Goal: Task Accomplishment & Management: Manage account settings

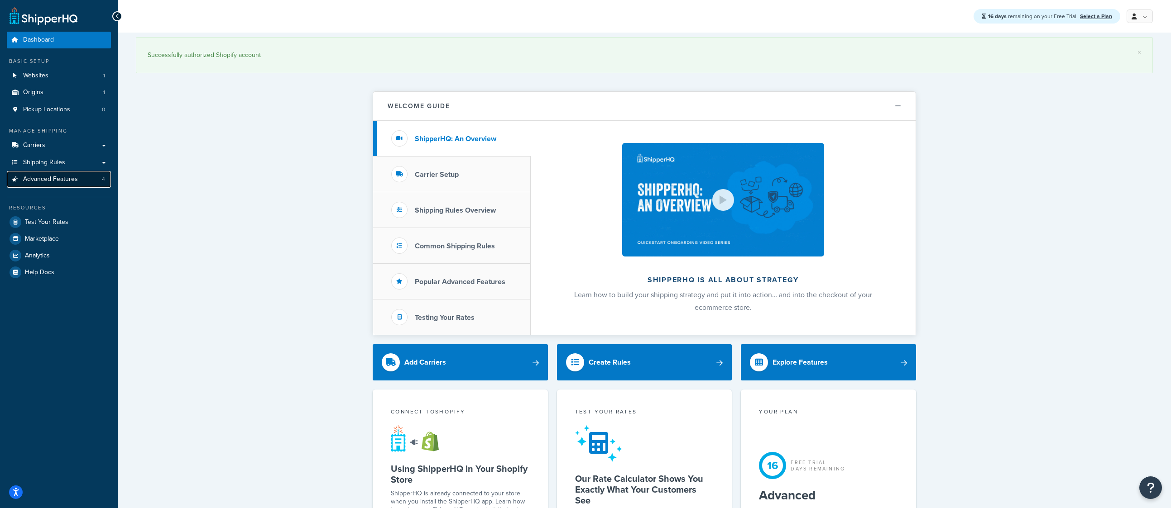
click at [62, 176] on span "Advanced Features" at bounding box center [50, 180] width 55 height 8
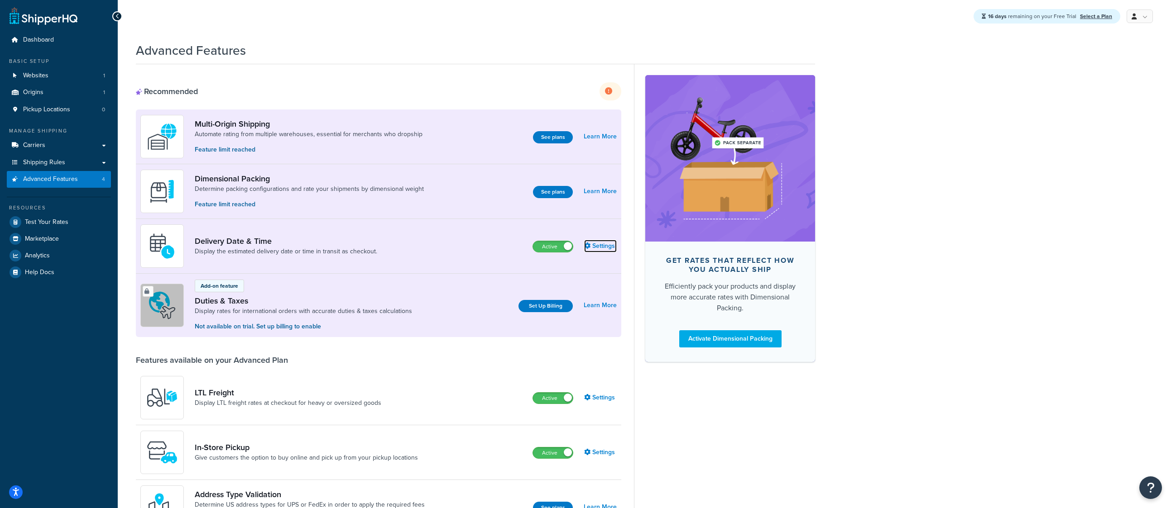
click at [603, 252] on link "Settings" at bounding box center [600, 246] width 33 height 13
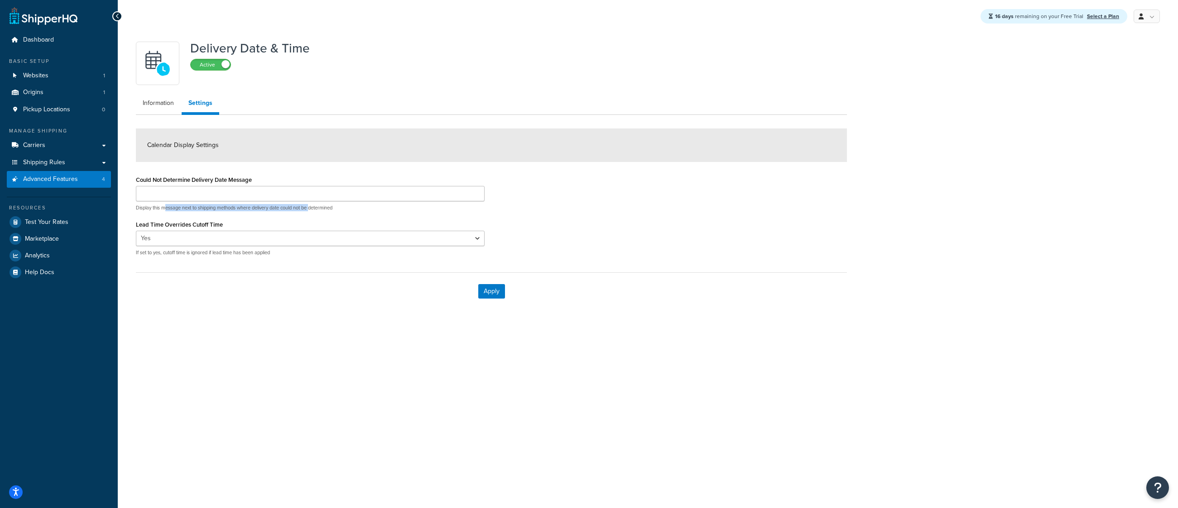
drag, startPoint x: 166, startPoint y: 210, endPoint x: 313, endPoint y: 211, distance: 146.7
click at [313, 211] on p "Display this message next to shipping methods where delivery date could not be …" at bounding box center [310, 208] width 349 height 7
click at [335, 260] on div "Could Not Determine Delivery Date Message Display this message next to shipping…" at bounding box center [310, 218] width 362 height 90
click at [337, 239] on select "Yes No" at bounding box center [310, 238] width 349 height 15
click at [155, 108] on link "Information" at bounding box center [158, 103] width 45 height 18
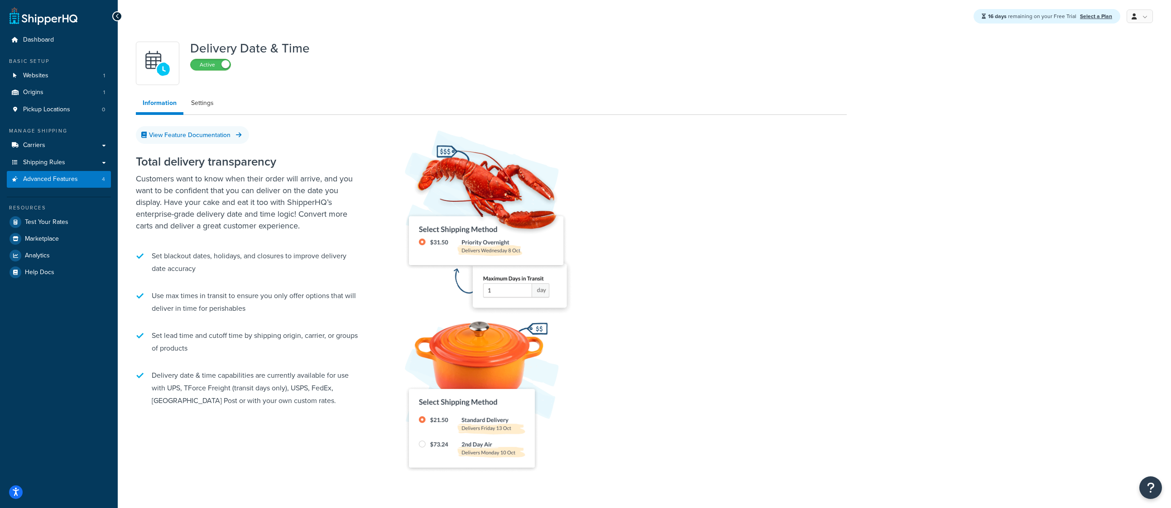
click at [115, 15] on div at bounding box center [117, 16] width 10 height 10
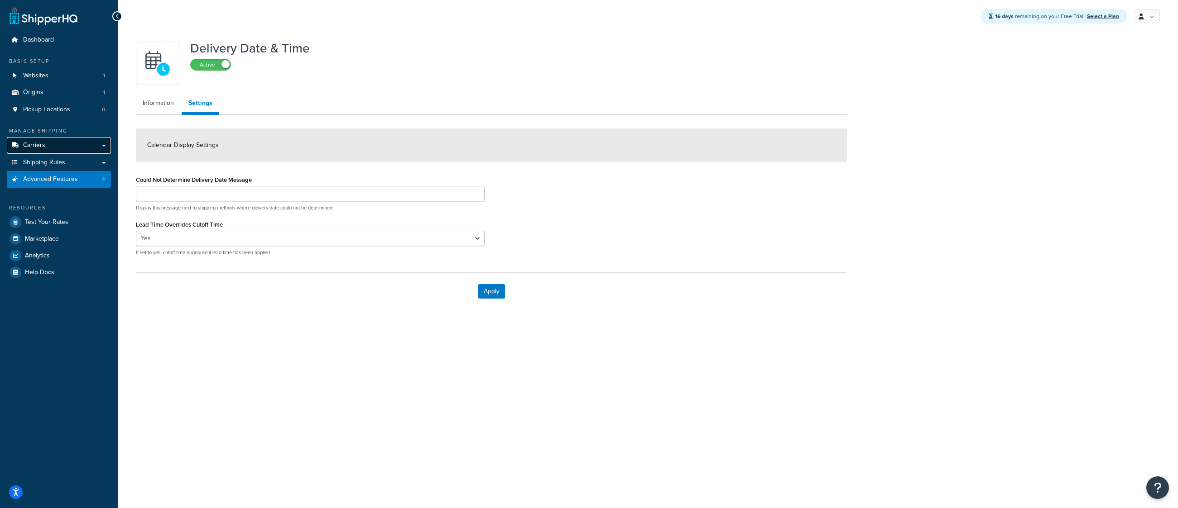
click at [39, 144] on span "Carriers" at bounding box center [34, 146] width 22 height 8
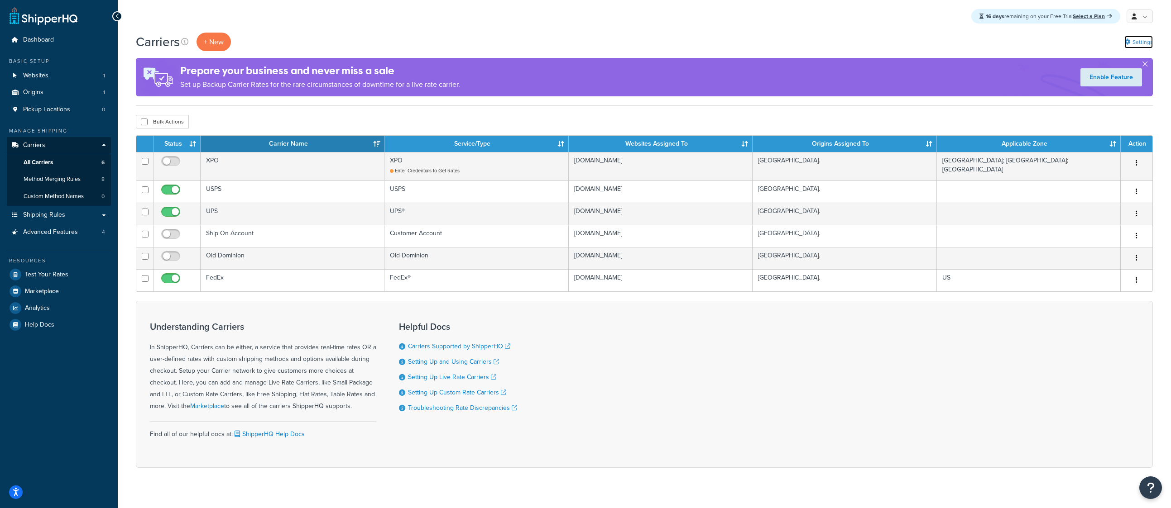
click at [1135, 43] on link "Settings" at bounding box center [1138, 42] width 29 height 13
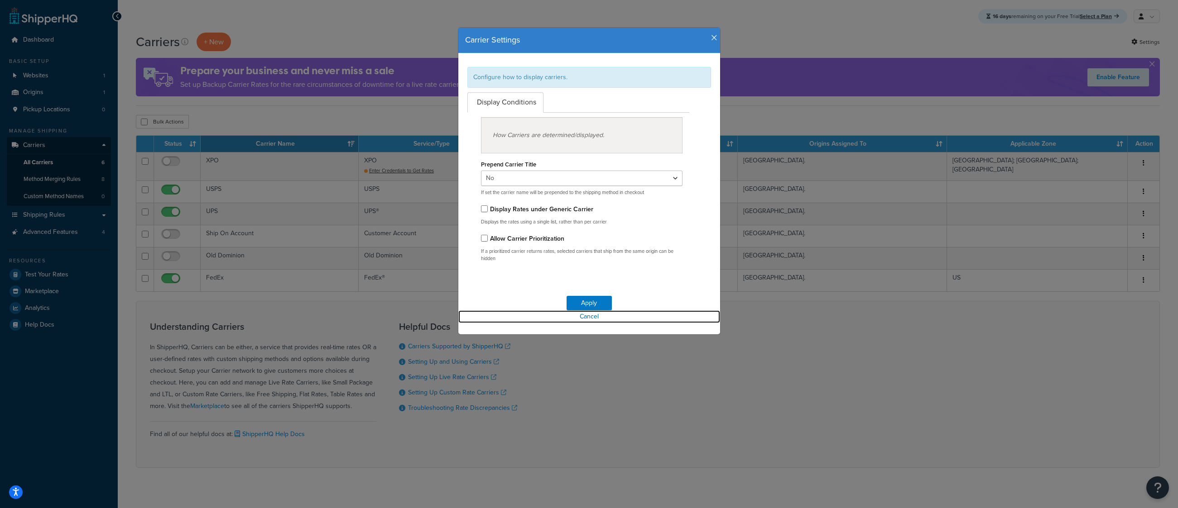
click at [587, 320] on link "Cancel" at bounding box center [589, 317] width 262 height 13
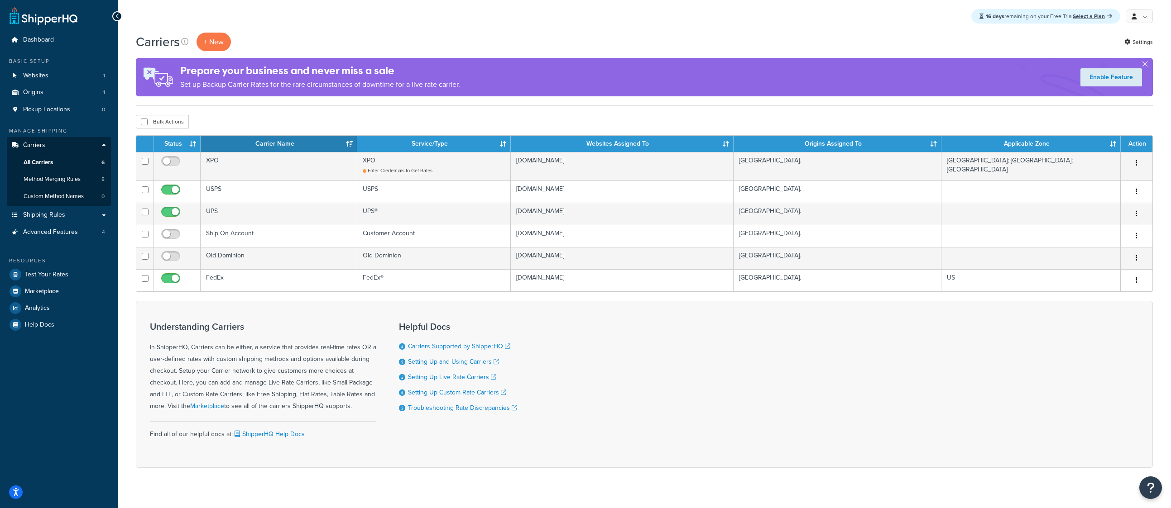
scroll to position [5, 0]
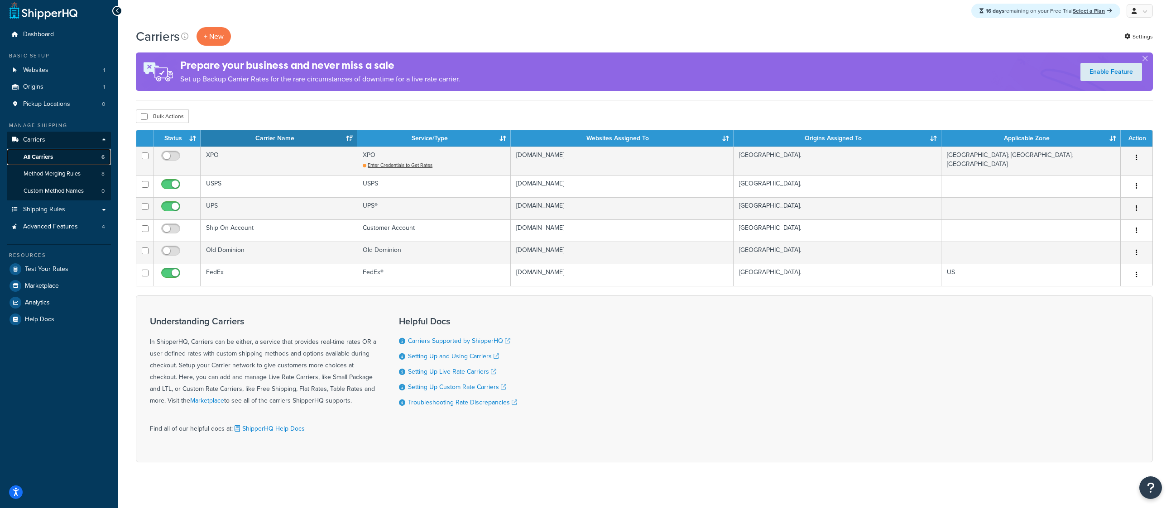
click at [52, 158] on span "All Carriers" at bounding box center [38, 157] width 29 height 8
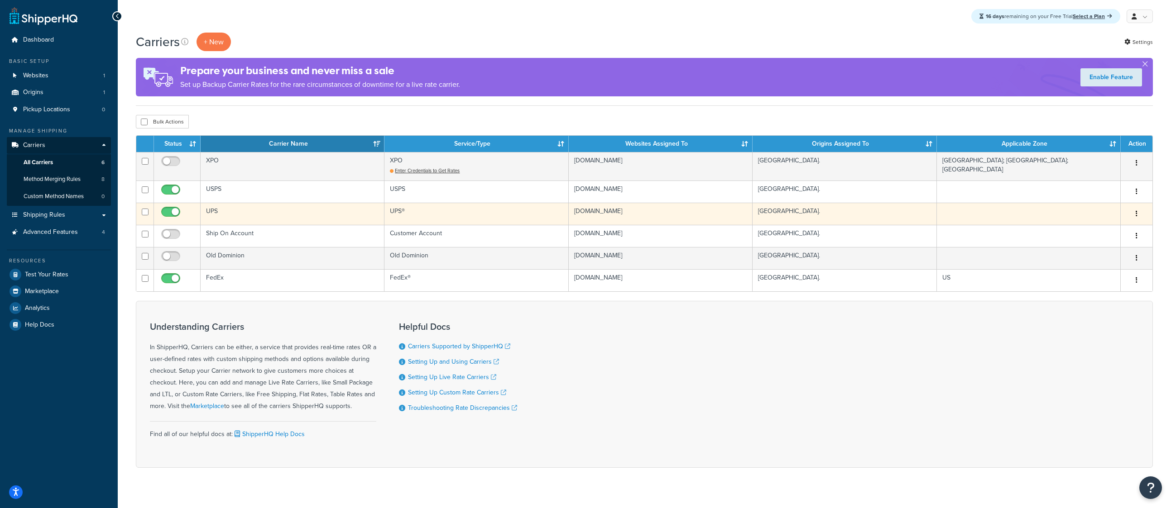
click at [316, 211] on td "UPS" at bounding box center [293, 214] width 184 height 22
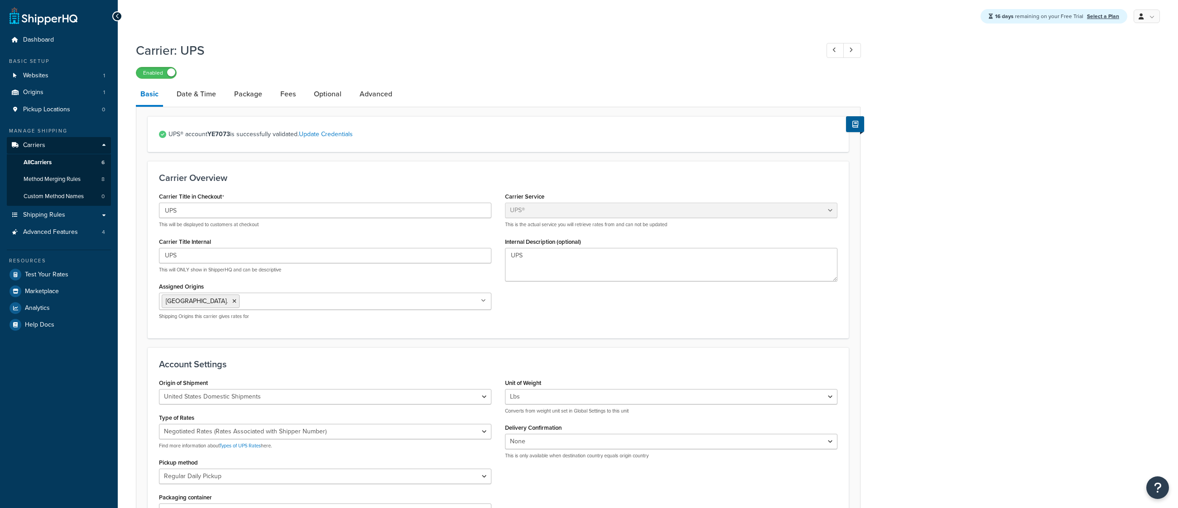
select select "ups"
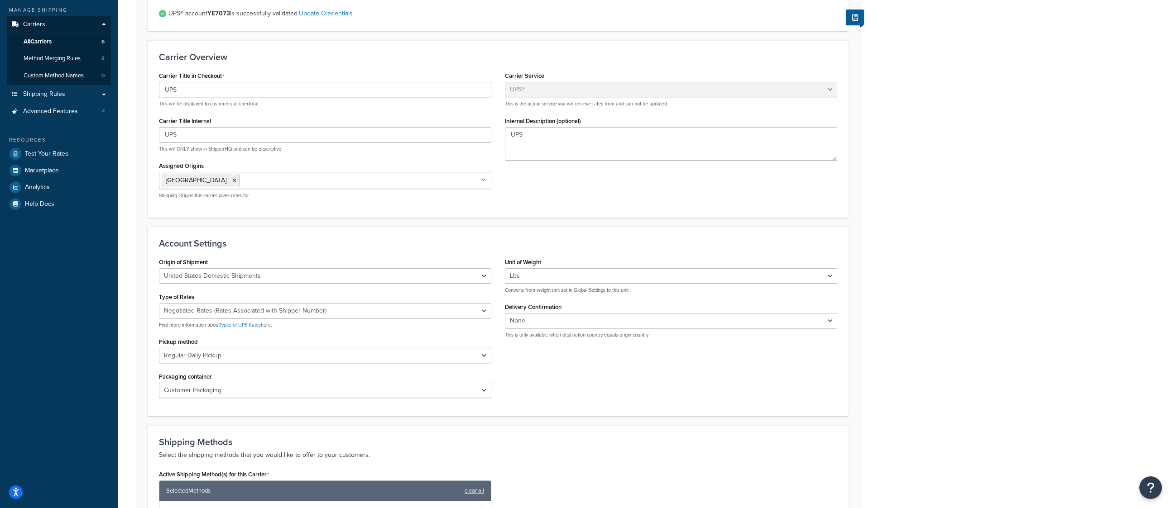
scroll to position [194, 0]
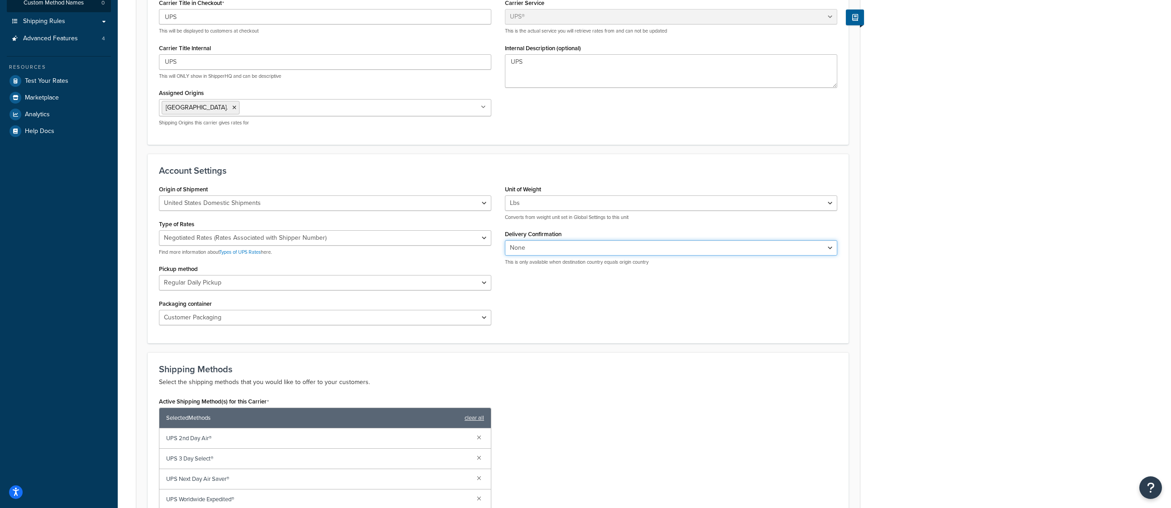
click at [560, 249] on select "None Signature Required Adult Signature Required" at bounding box center [671, 247] width 332 height 15
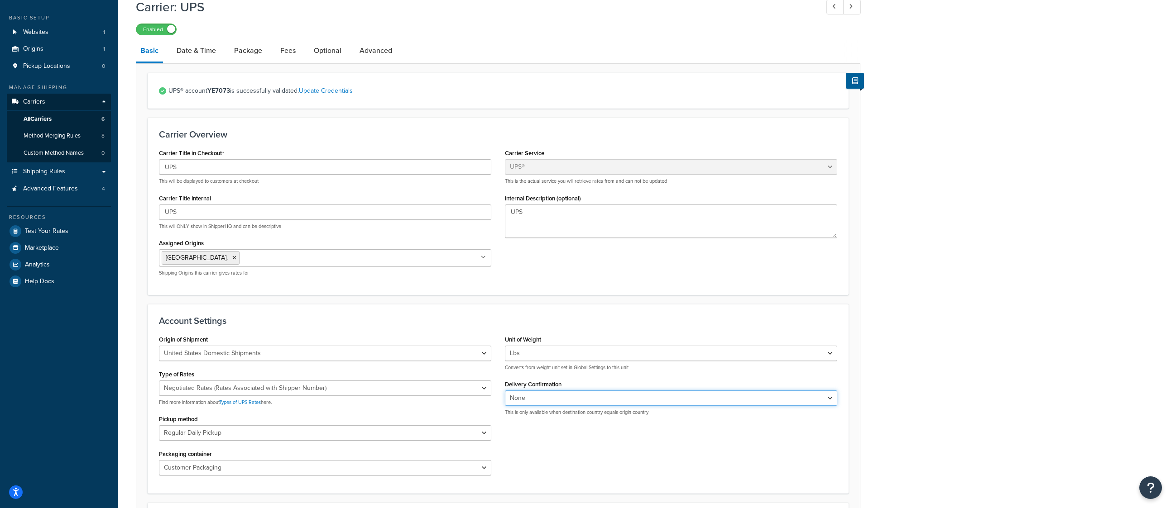
scroll to position [29, 0]
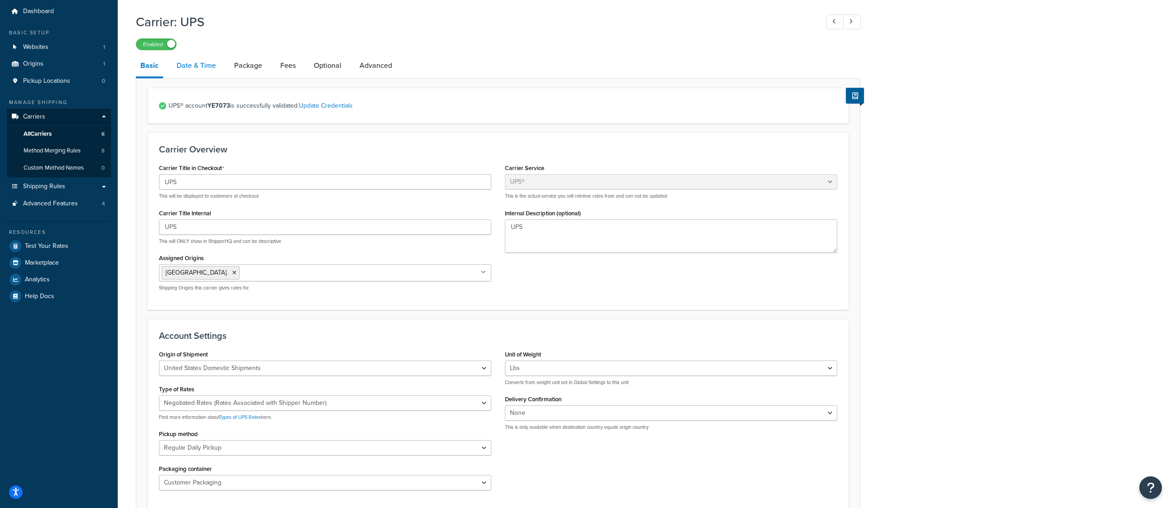
click at [194, 61] on link "Date & Time" at bounding box center [196, 66] width 48 height 22
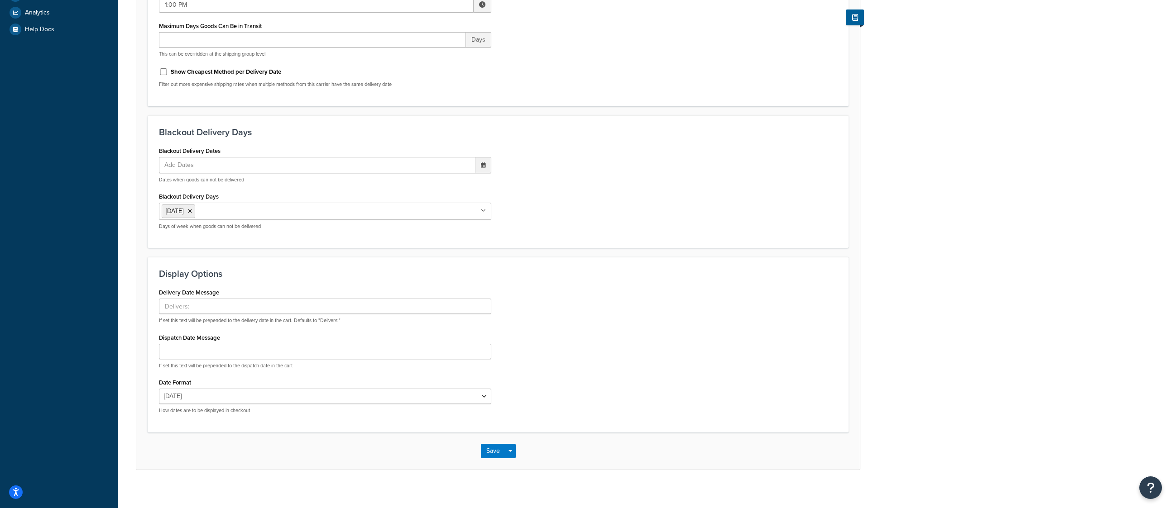
scroll to position [304, 0]
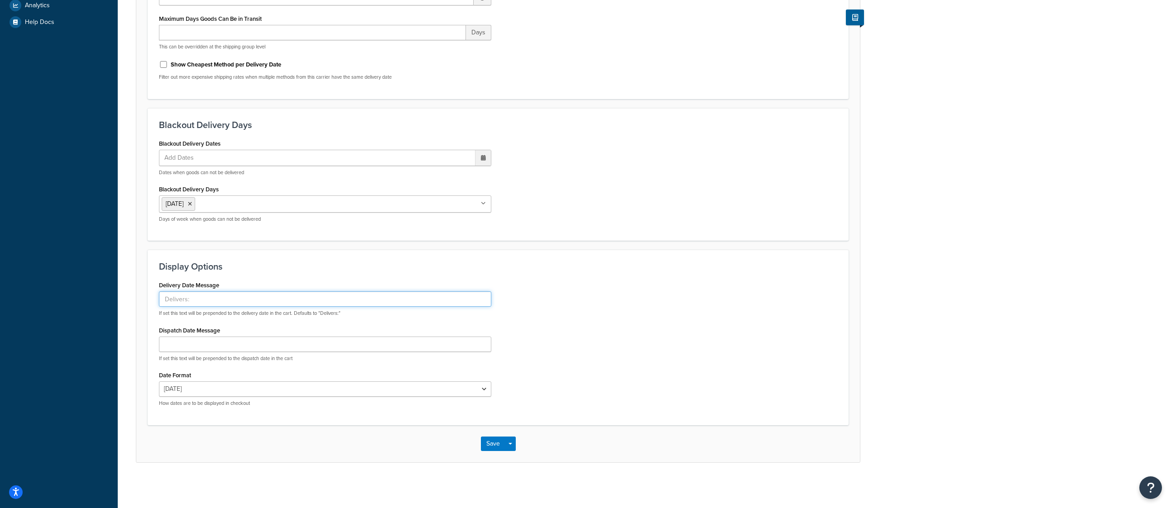
click at [250, 300] on input "Delivery Date Message" at bounding box center [325, 299] width 332 height 15
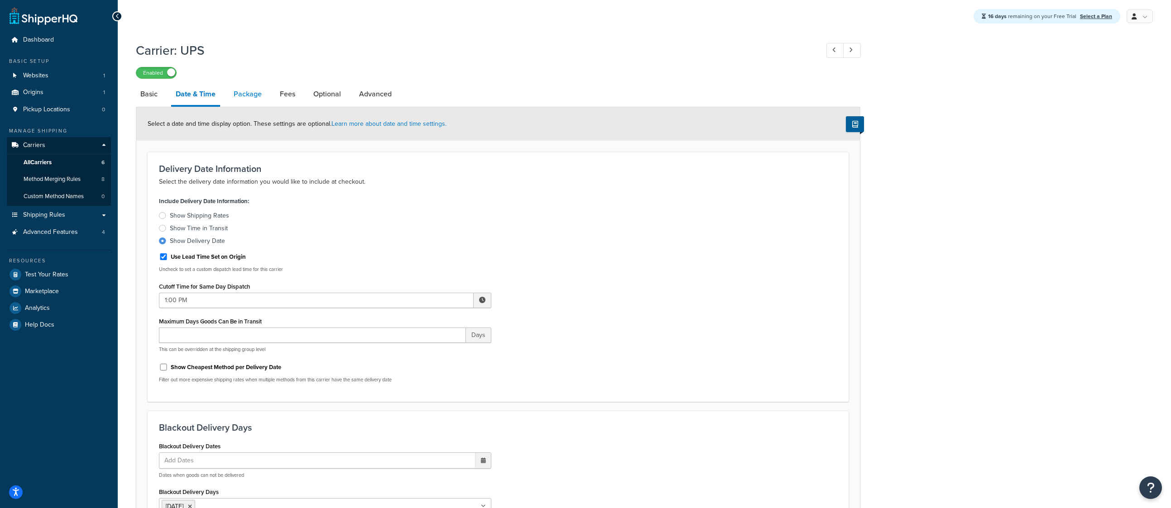
click at [246, 90] on link "Package" at bounding box center [247, 94] width 37 height 22
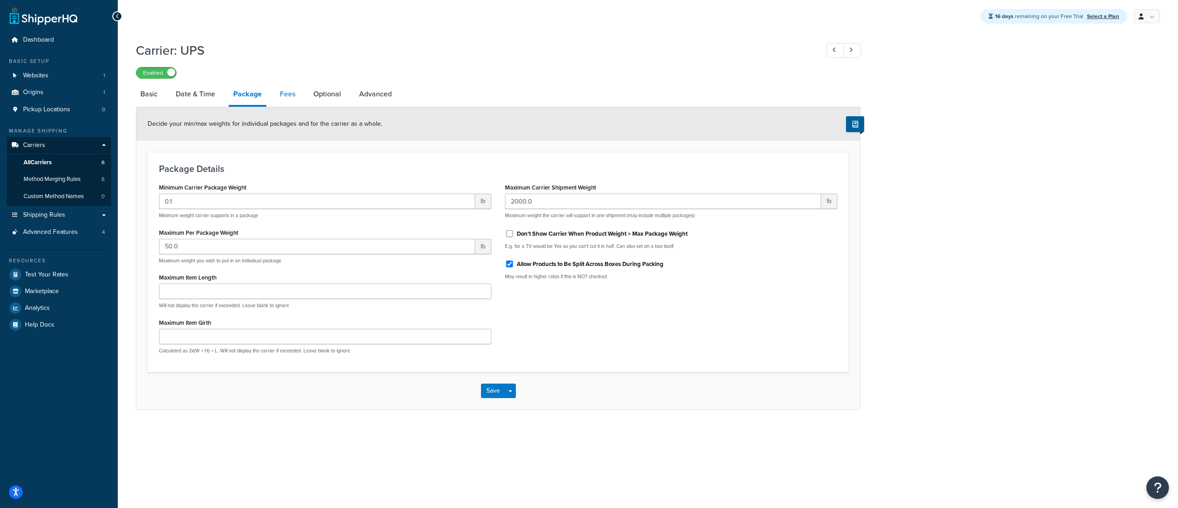
click at [283, 98] on link "Fees" at bounding box center [287, 94] width 24 height 22
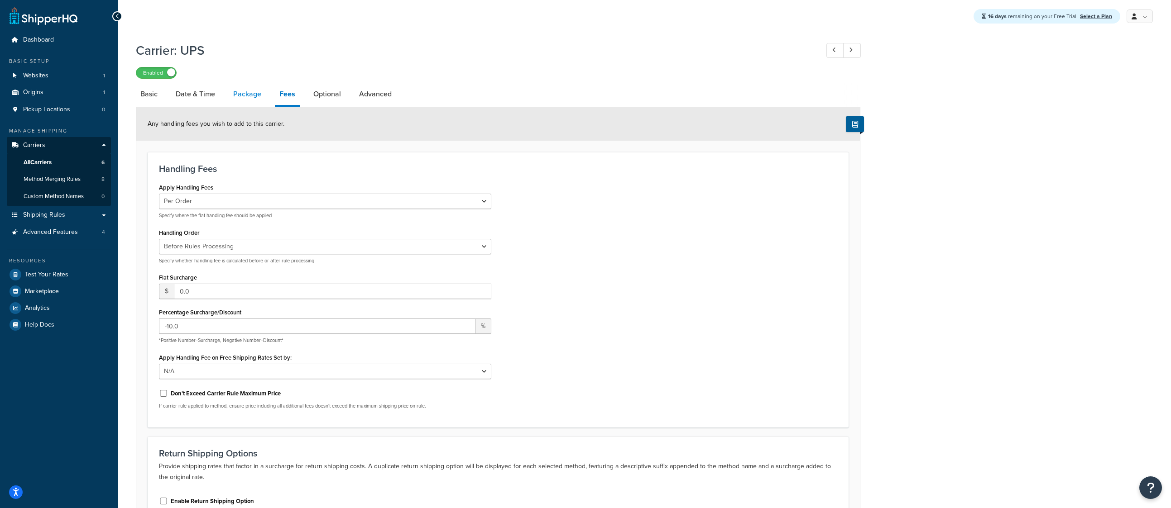
click at [245, 95] on link "Package" at bounding box center [247, 94] width 37 height 22
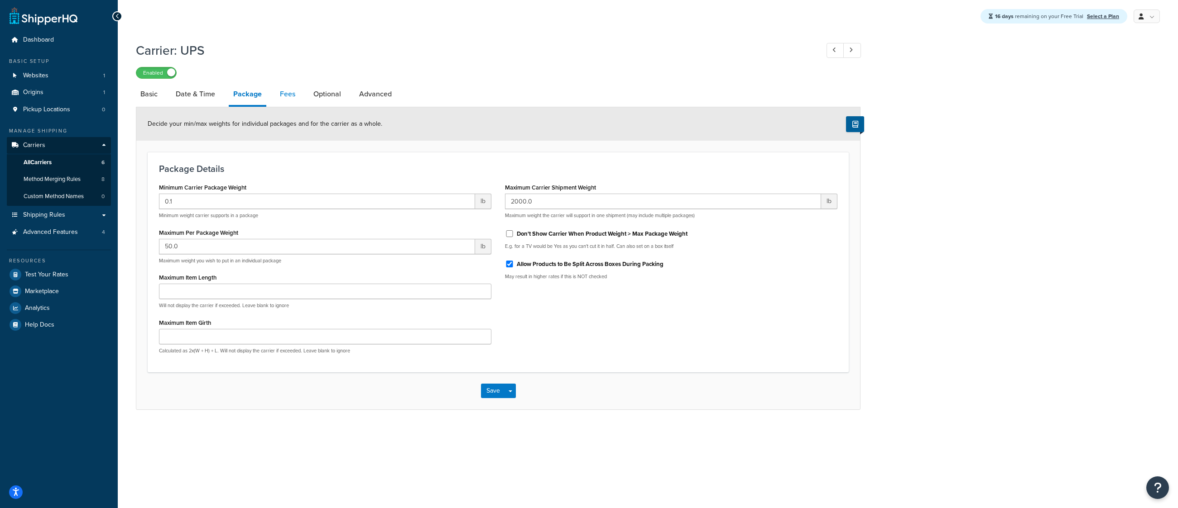
click at [291, 94] on link "Fees" at bounding box center [287, 94] width 24 height 22
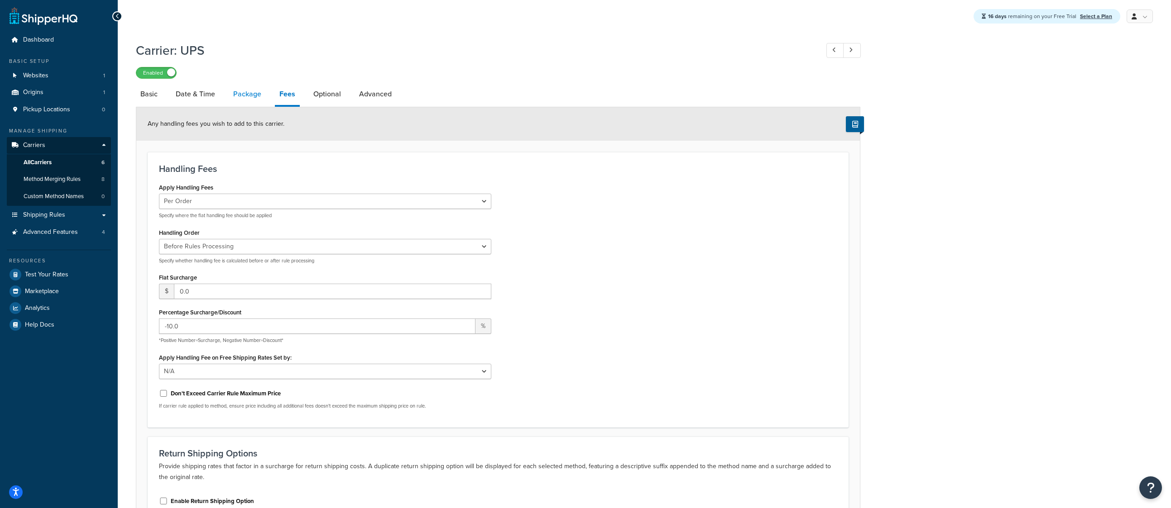
click at [254, 96] on link "Package" at bounding box center [247, 94] width 37 height 22
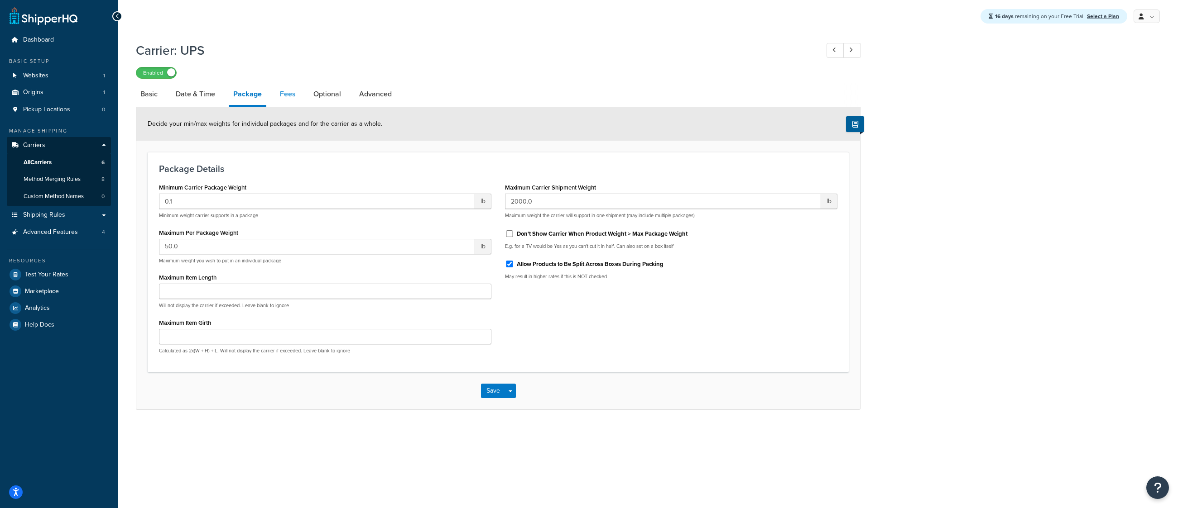
click at [283, 92] on link "Fees" at bounding box center [287, 94] width 24 height 22
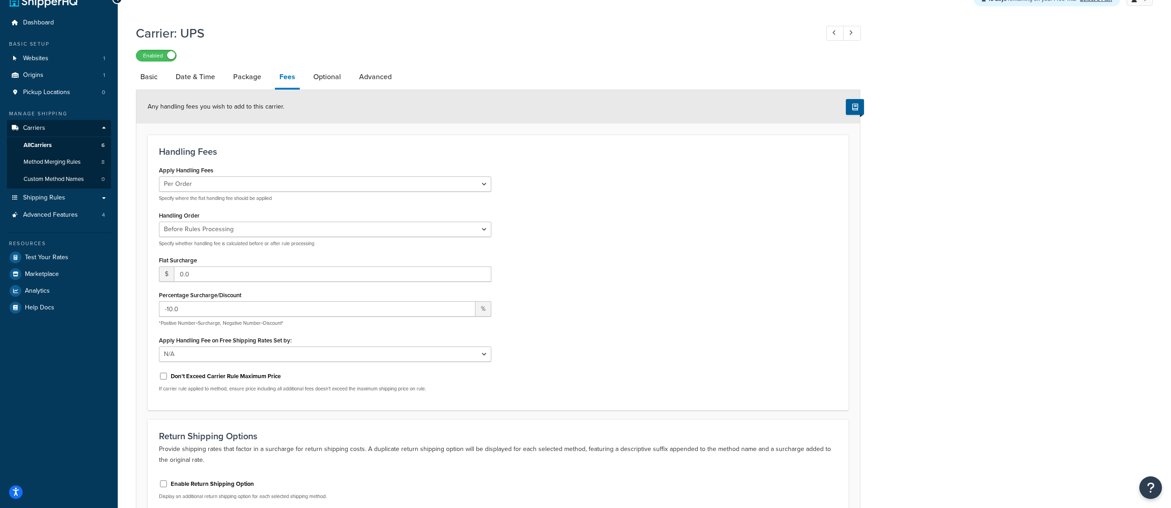
scroll to position [31, 0]
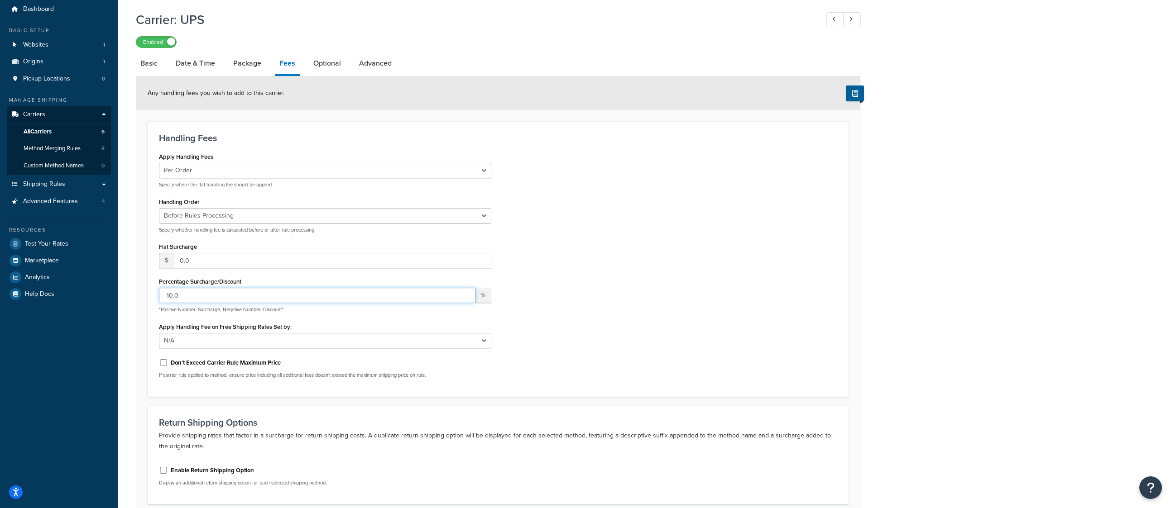
click at [169, 296] on input "-10.0" at bounding box center [317, 295] width 316 height 15
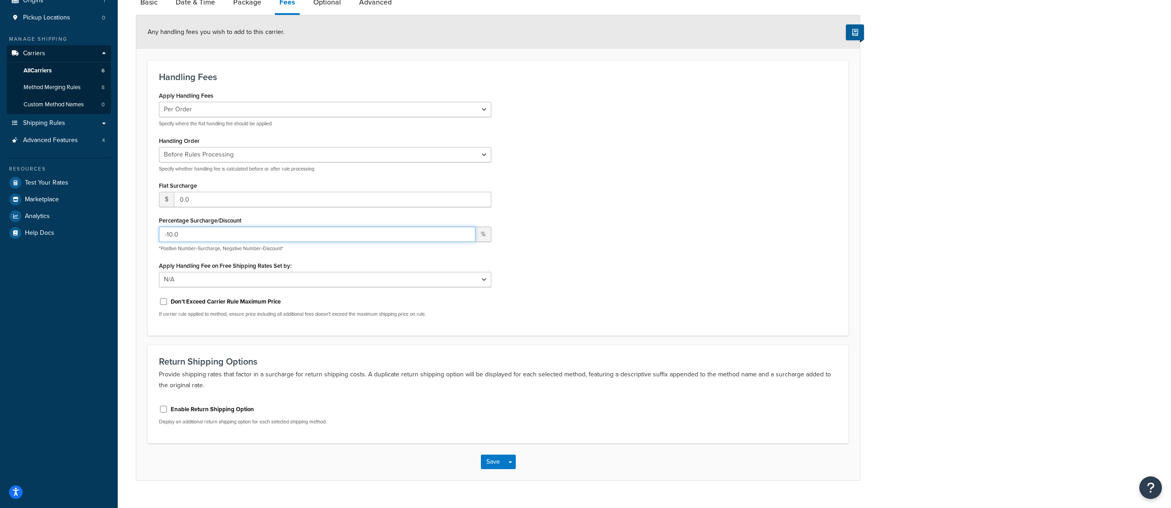
scroll to position [0, 0]
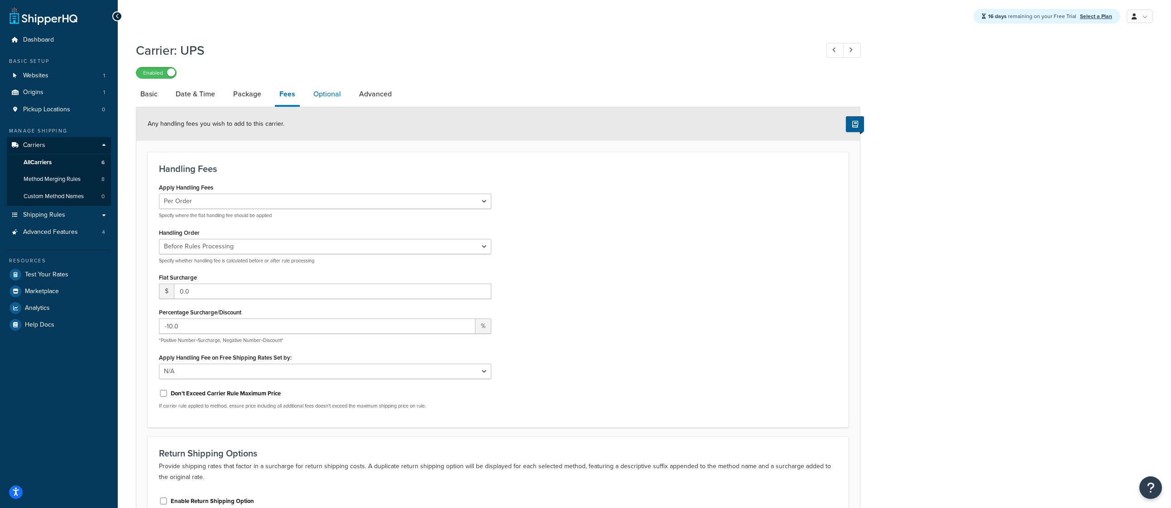
click at [322, 99] on link "Optional" at bounding box center [327, 94] width 37 height 22
select select "business"
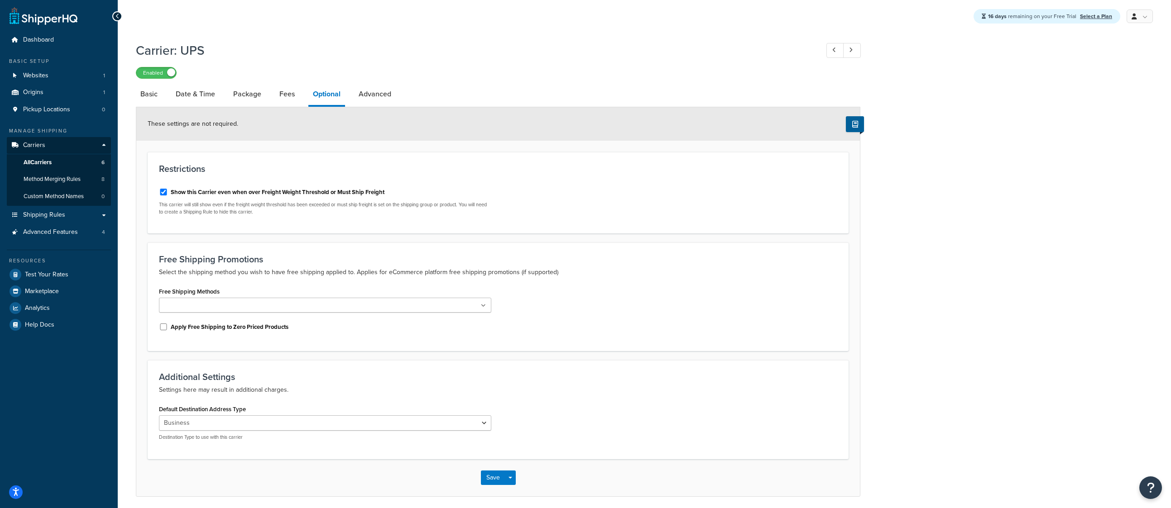
click at [478, 307] on ul at bounding box center [325, 305] width 332 height 15
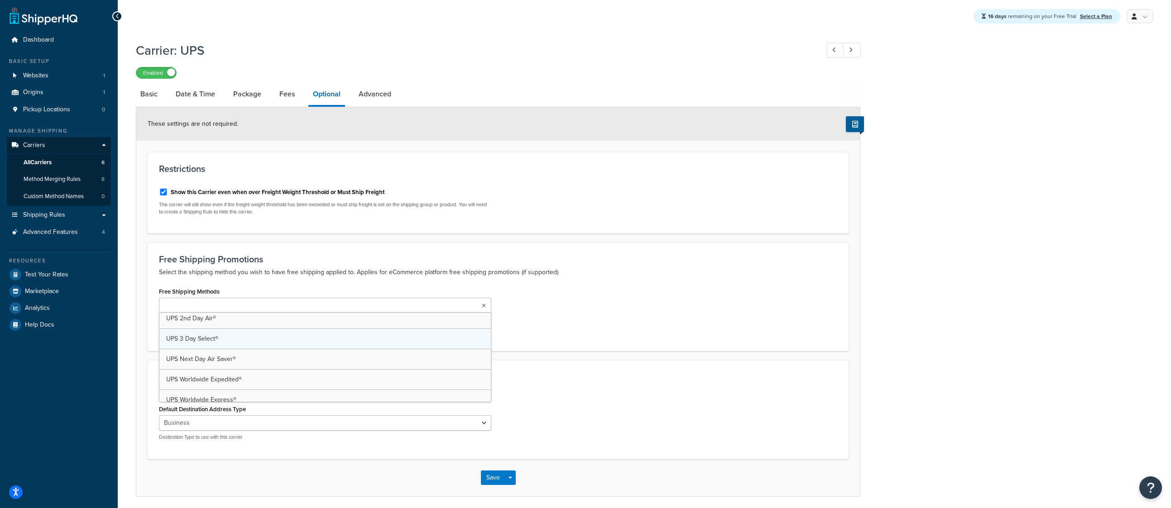
scroll to position [81, 0]
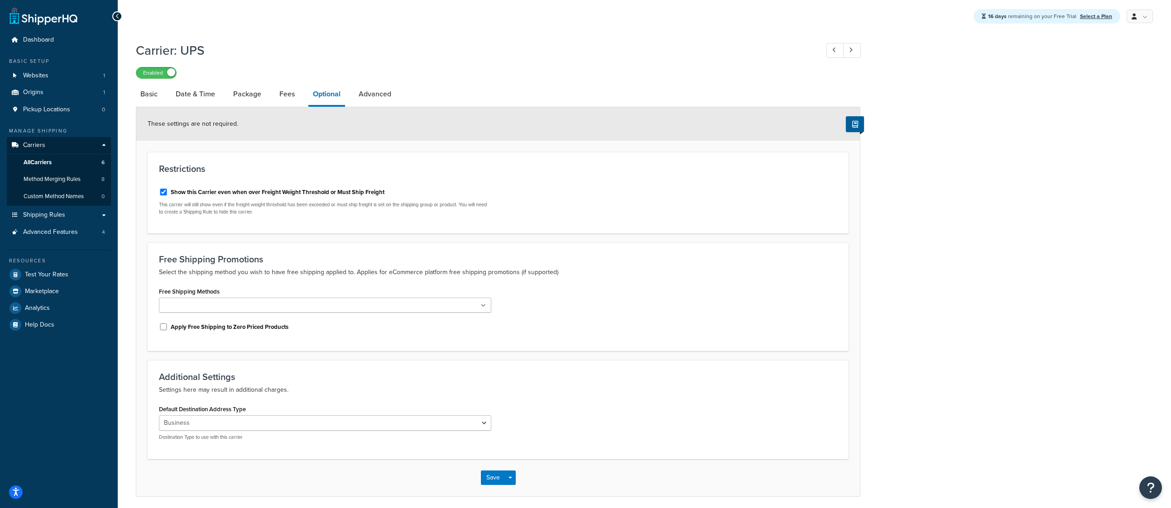
click at [193, 277] on p "Select the shipping method you wish to have free shipping applied to. Applies f…" at bounding box center [498, 272] width 678 height 11
drag, startPoint x: 221, startPoint y: 272, endPoint x: 392, endPoint y: 275, distance: 171.6
click at [392, 275] on p "Select the shipping method you wish to have free shipping applied to. Applies f…" at bounding box center [498, 272] width 678 height 11
drag, startPoint x: 158, startPoint y: 258, endPoint x: 240, endPoint y: 270, distance: 82.0
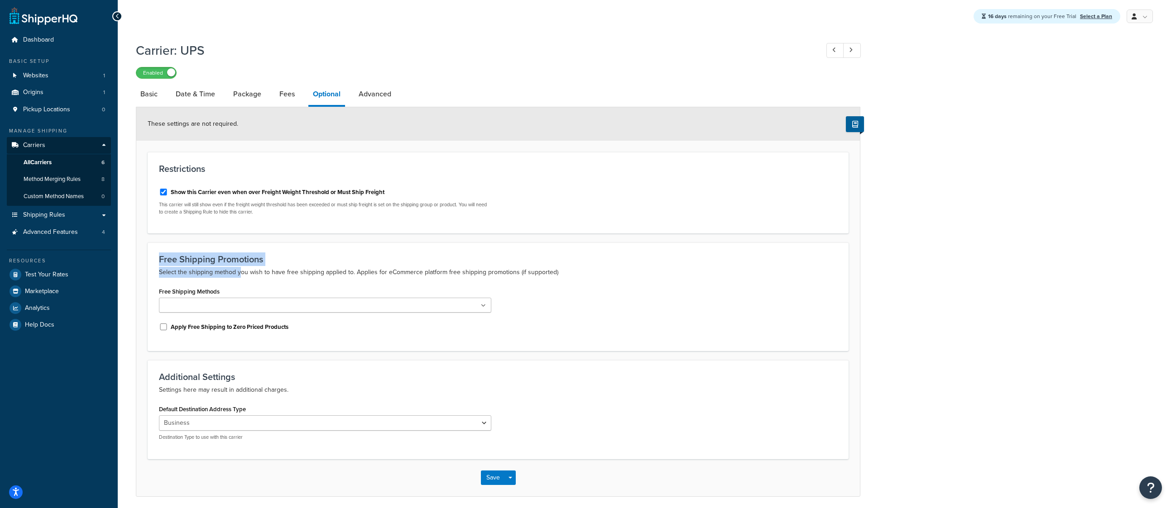
click at [240, 270] on div "Free Shipping Promotions Select the shipping method you wish to have free shipp…" at bounding box center [498, 266] width 678 height 24
click at [269, 269] on p "Select the shipping method you wish to have free shipping applied to. Applies f…" at bounding box center [498, 272] width 678 height 11
click at [485, 307] on icon at bounding box center [483, 305] width 5 height 5
click at [596, 305] on div "Free Shipping Methods UPS 2nd Day Air® UPS 3 Day Select® UPS Next Day Air Saver…" at bounding box center [498, 312] width 692 height 55
drag, startPoint x: 185, startPoint y: 273, endPoint x: 320, endPoint y: 273, distance: 134.9
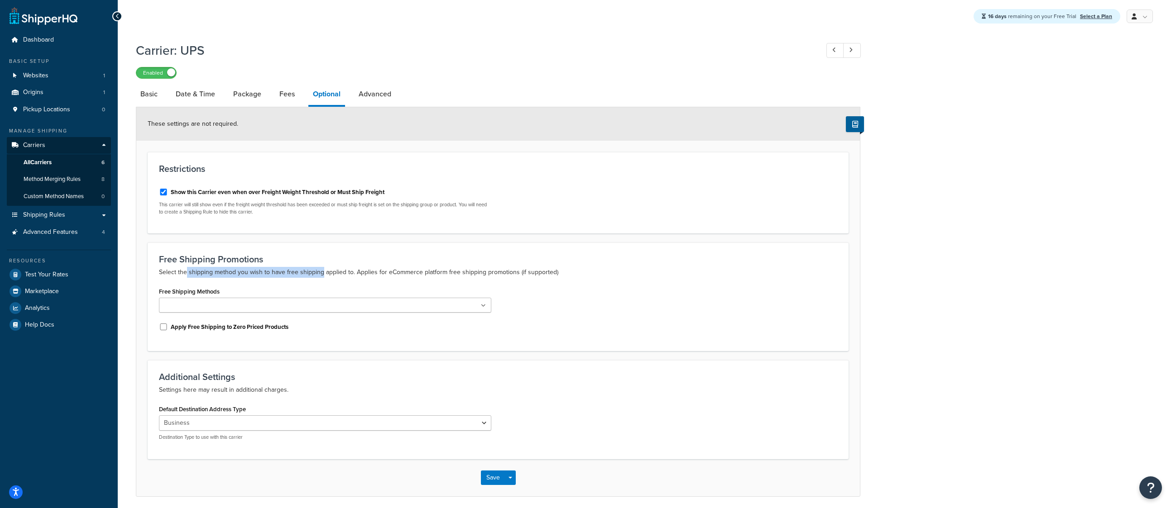
click at [320, 273] on p "Select the shipping method you wish to have free shipping applied to. Applies f…" at bounding box center [498, 272] width 678 height 11
click at [170, 270] on p "Select the shipping method you wish to have free shipping applied to. Applies f…" at bounding box center [498, 272] width 678 height 11
drag, startPoint x: 181, startPoint y: 261, endPoint x: 233, endPoint y: 264, distance: 52.1
click at [233, 264] on h3 "Free Shipping Promotions" at bounding box center [498, 259] width 678 height 10
click at [225, 268] on p "Select the shipping method you wish to have free shipping applied to. Applies f…" at bounding box center [498, 272] width 678 height 11
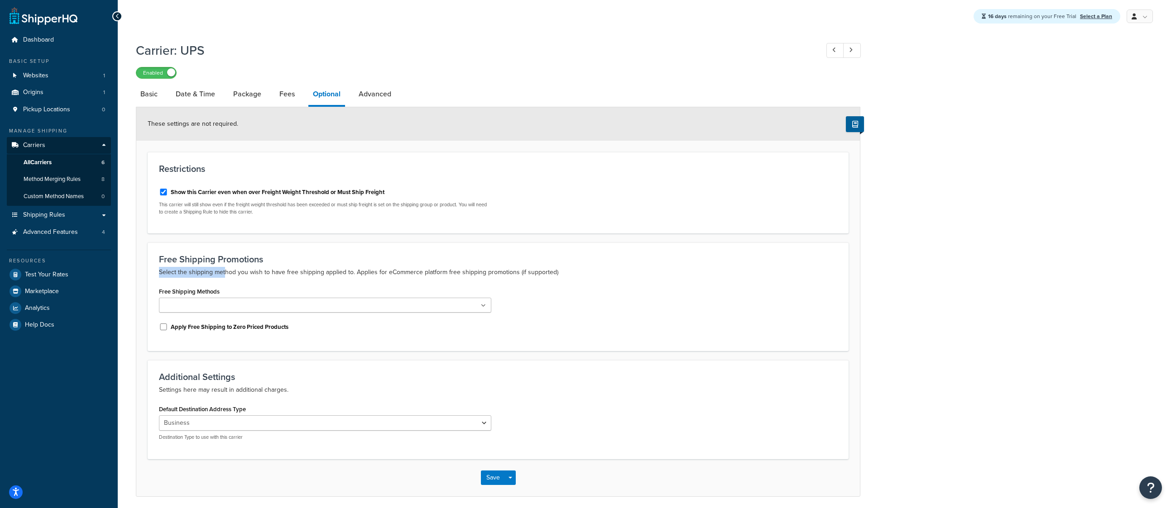
click at [206, 271] on p "Select the shipping method you wish to have free shipping applied to. Applies f…" at bounding box center [498, 272] width 678 height 11
click at [232, 306] on ul at bounding box center [325, 305] width 332 height 15
click at [652, 299] on div "Free Shipping Methods UPS 2nd Day Air® UPS 3 Day Select® UPS Next Day Air Saver…" at bounding box center [498, 312] width 692 height 55
click at [380, 97] on link "Advanced" at bounding box center [375, 94] width 42 height 22
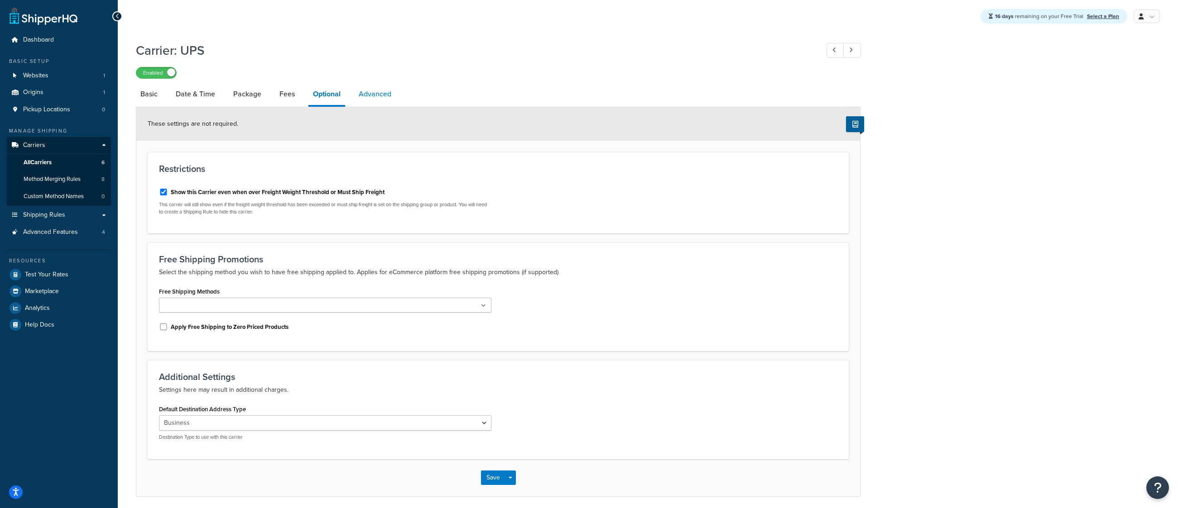
select select "false"
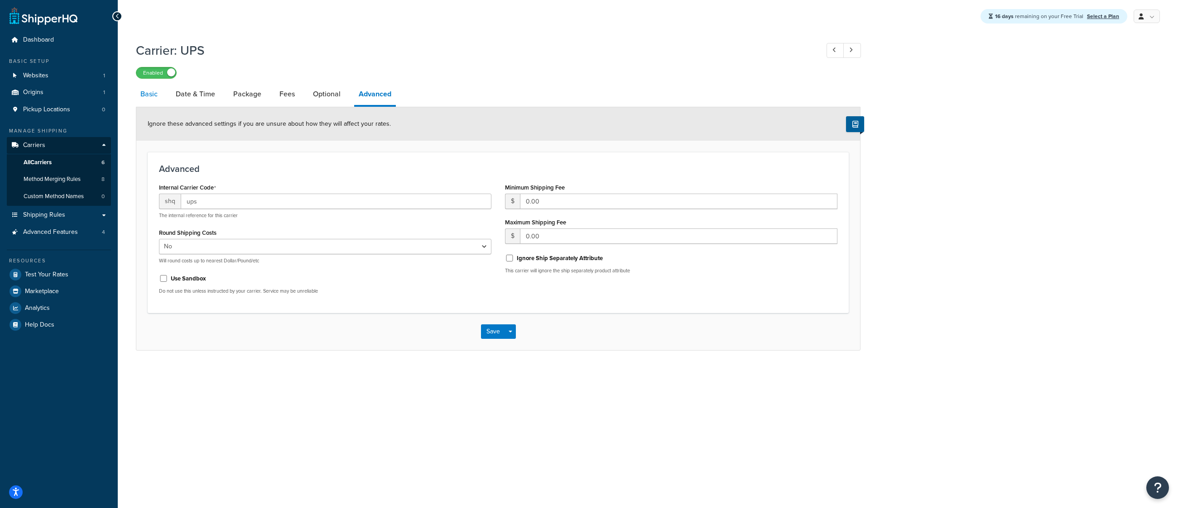
click at [150, 94] on link "Basic" at bounding box center [149, 94] width 26 height 22
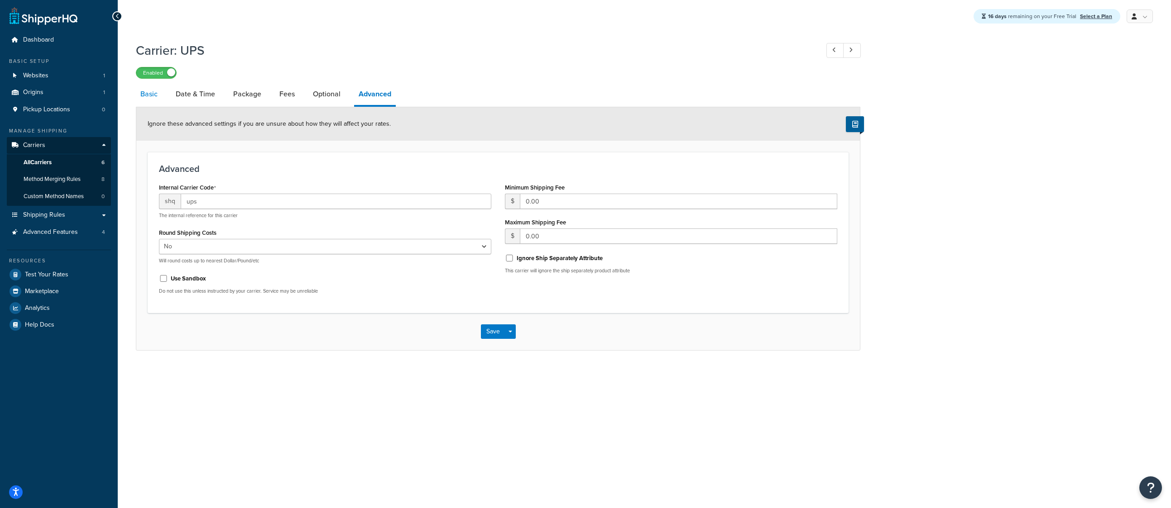
select select "ups"
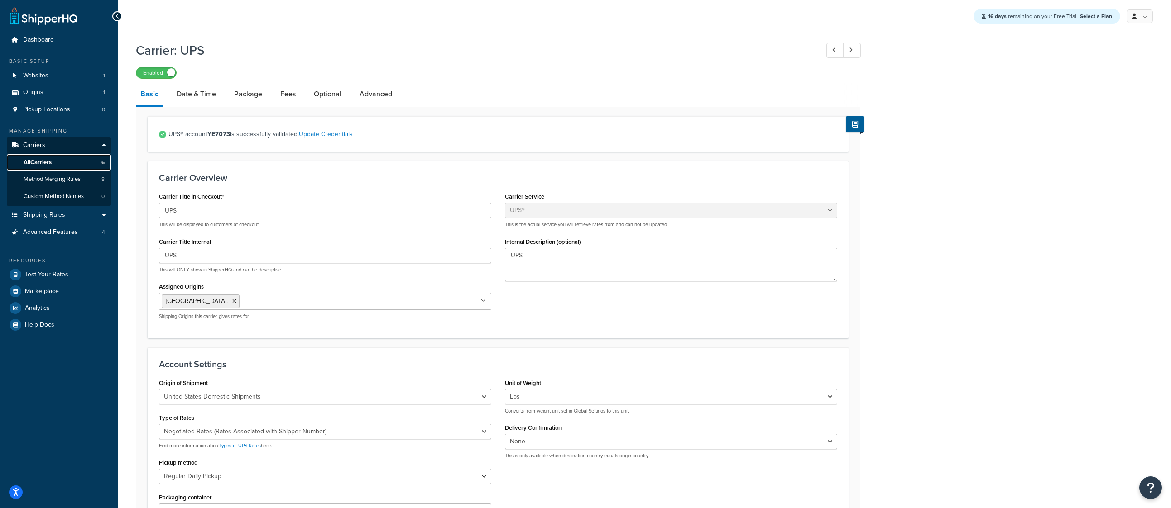
click at [39, 164] on span "All Carriers" at bounding box center [38, 163] width 28 height 8
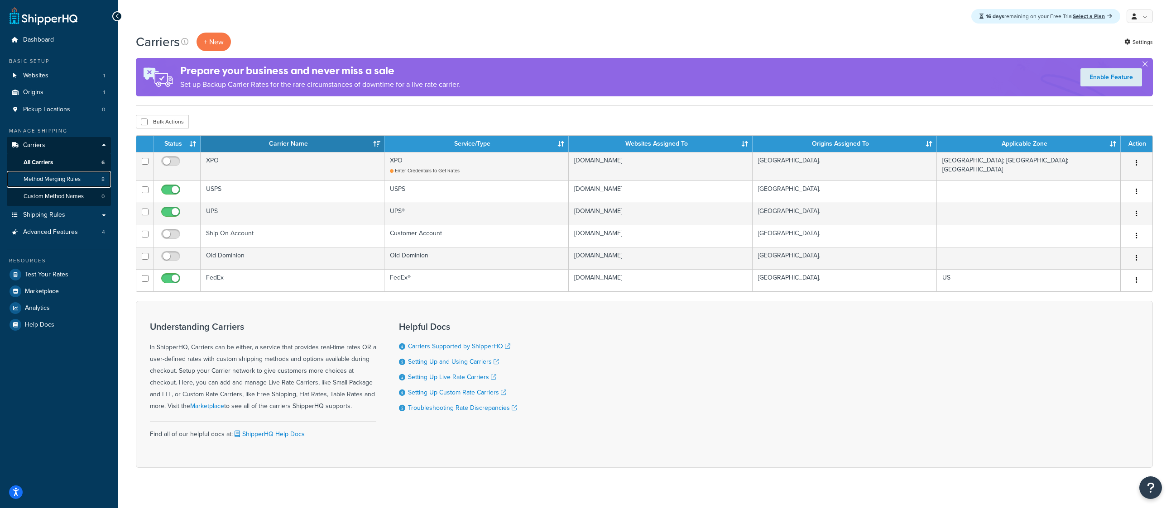
click at [60, 181] on span "Method Merging Rules" at bounding box center [52, 180] width 57 height 8
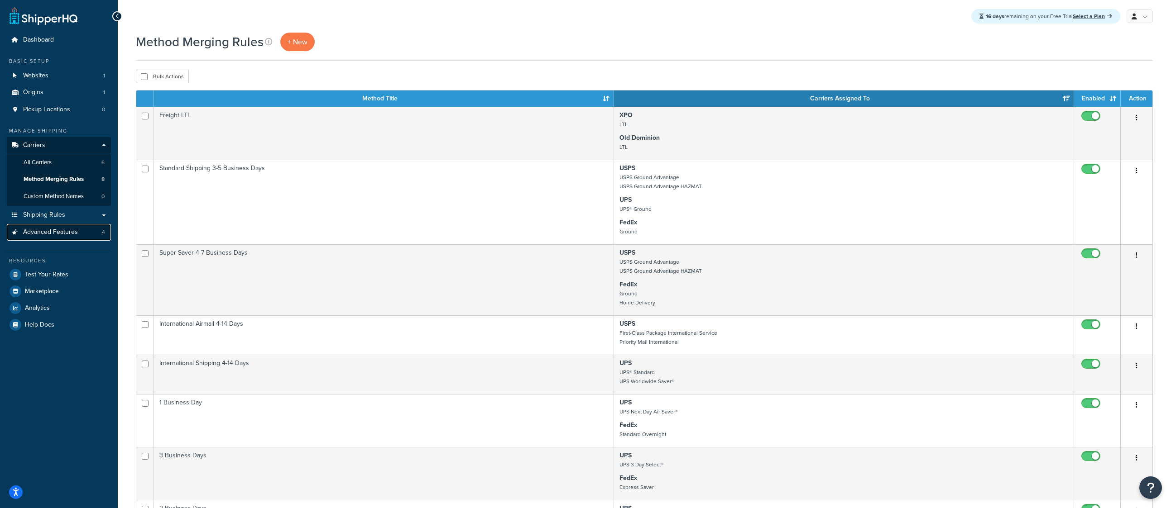
click at [47, 234] on span "Advanced Features" at bounding box center [50, 233] width 55 height 8
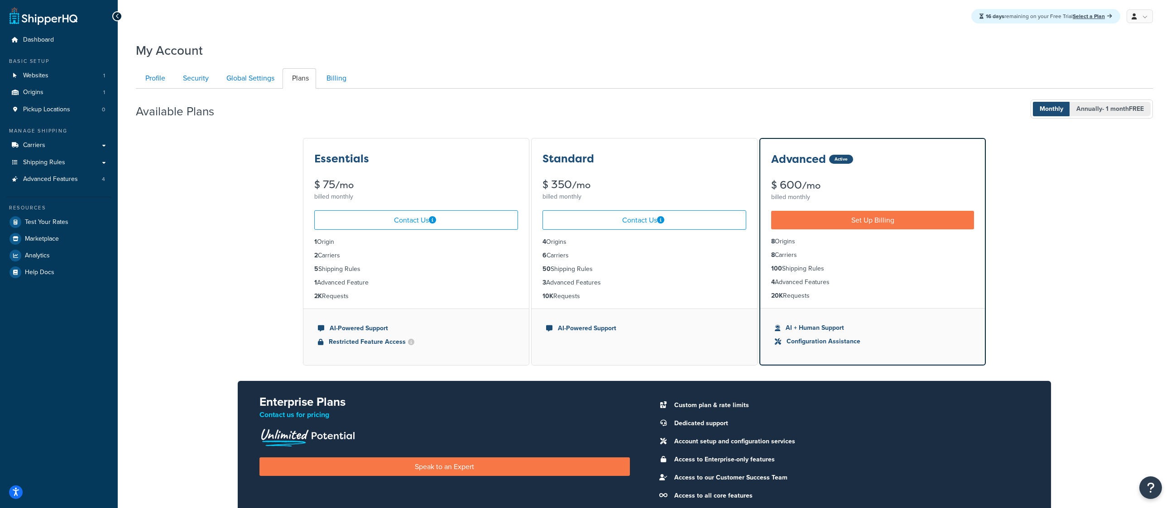
click at [1089, 112] on span "Annually - 1 month FREE" at bounding box center [1109, 109] width 81 height 14
click at [861, 82] on ul "Profile Security Global Settings Plans Billing" at bounding box center [644, 78] width 1017 height 20
click at [43, 178] on span "Advanced Features" at bounding box center [50, 180] width 55 height 8
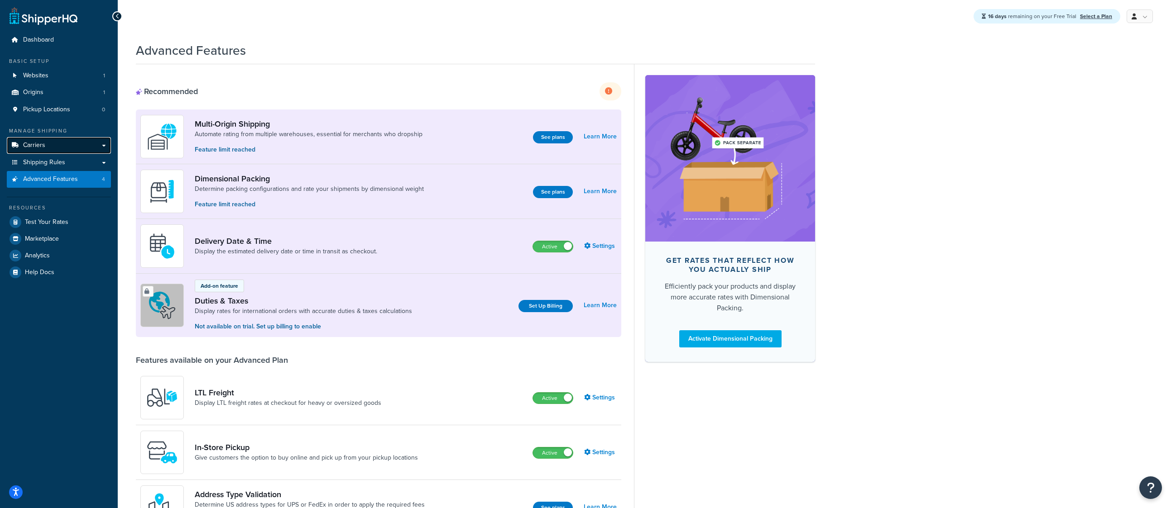
click at [36, 150] on link "Carriers" at bounding box center [59, 145] width 104 height 17
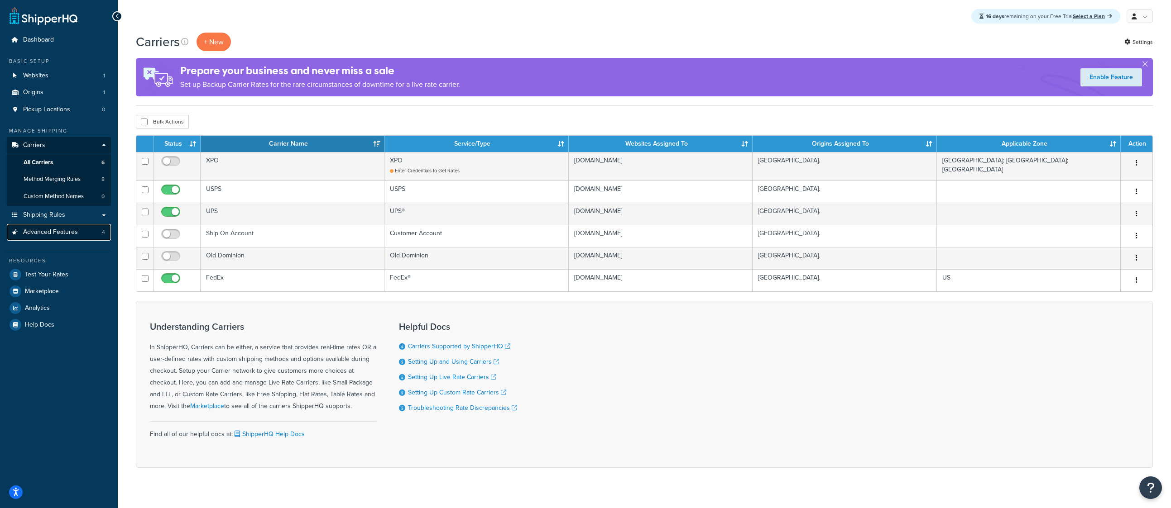
click at [41, 233] on span "Advanced Features" at bounding box center [50, 233] width 55 height 8
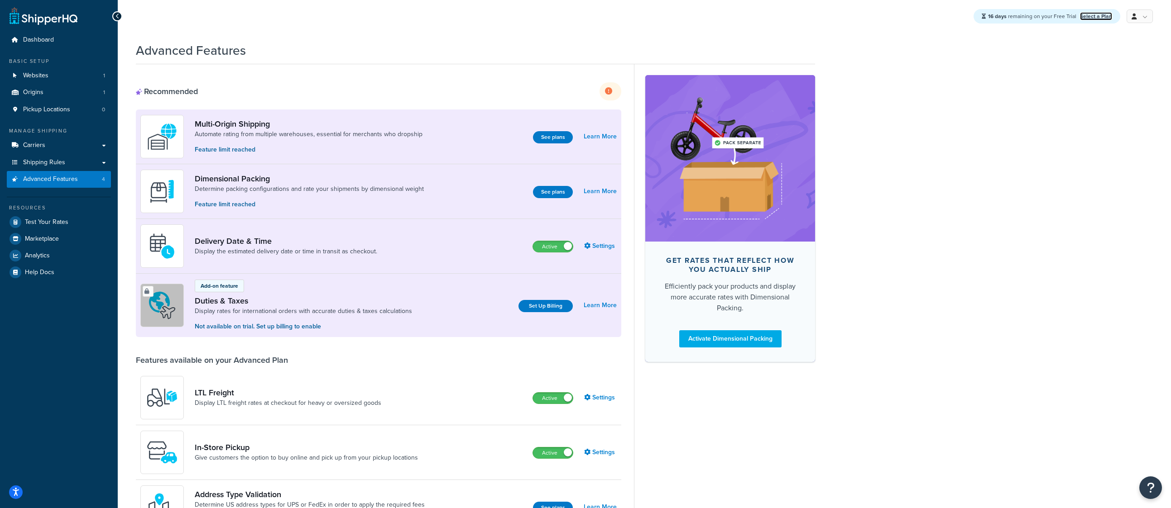
click at [1102, 18] on link "Select a Plan" at bounding box center [1096, 16] width 32 height 8
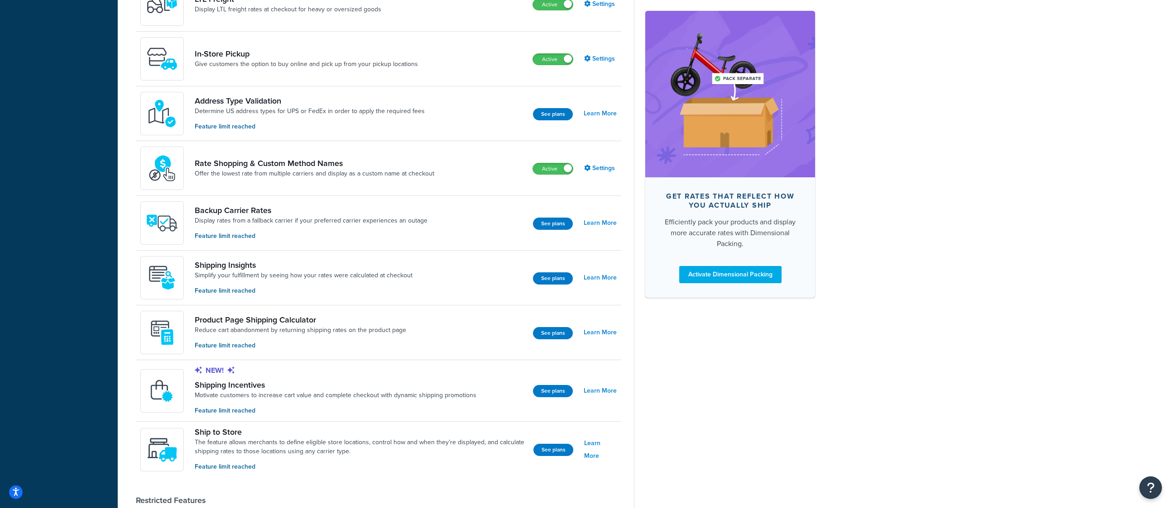
scroll to position [388, 0]
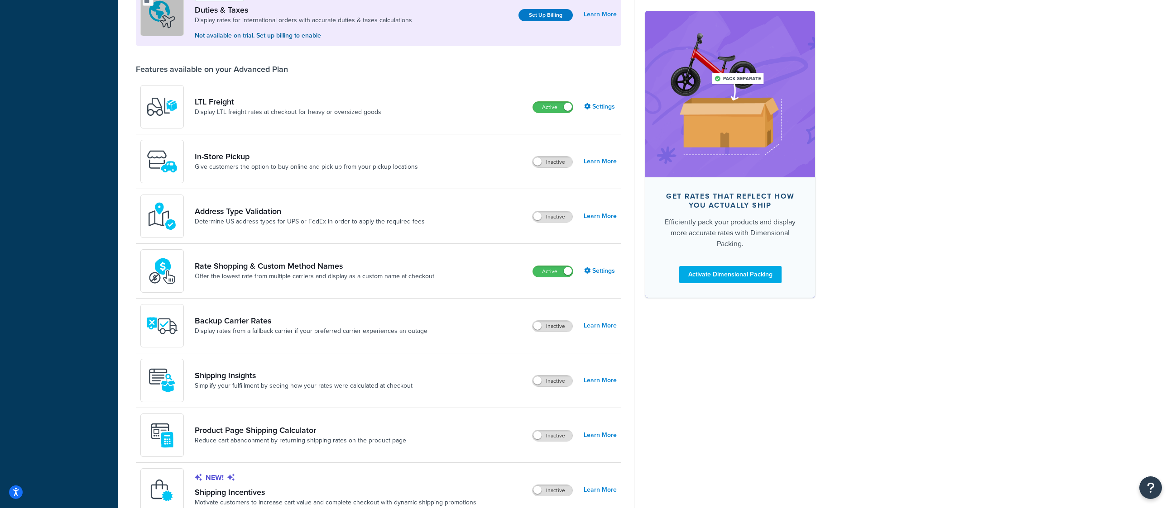
scroll to position [515, 0]
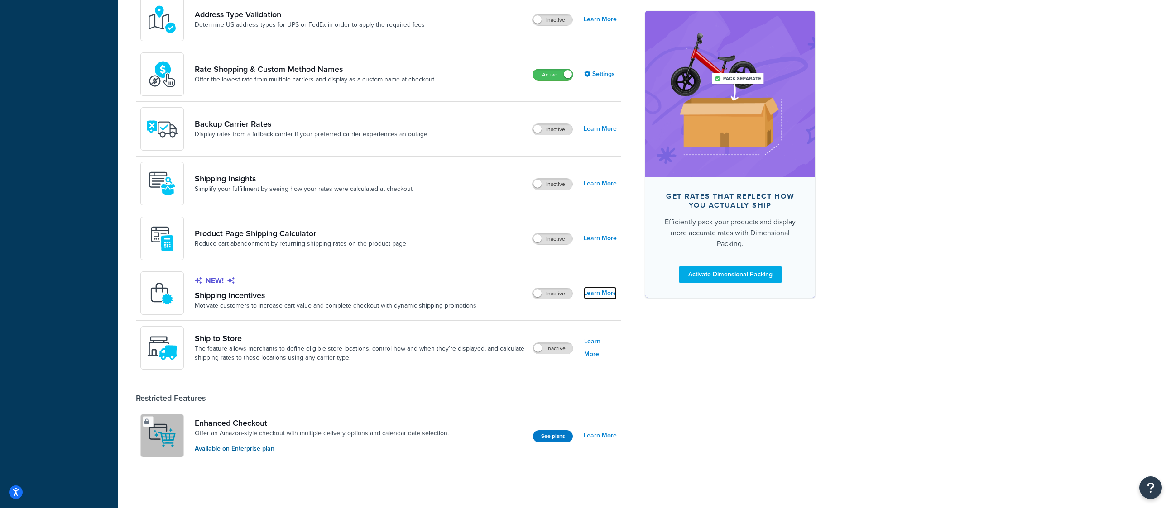
click at [603, 287] on link "Learn More" at bounding box center [600, 293] width 33 height 13
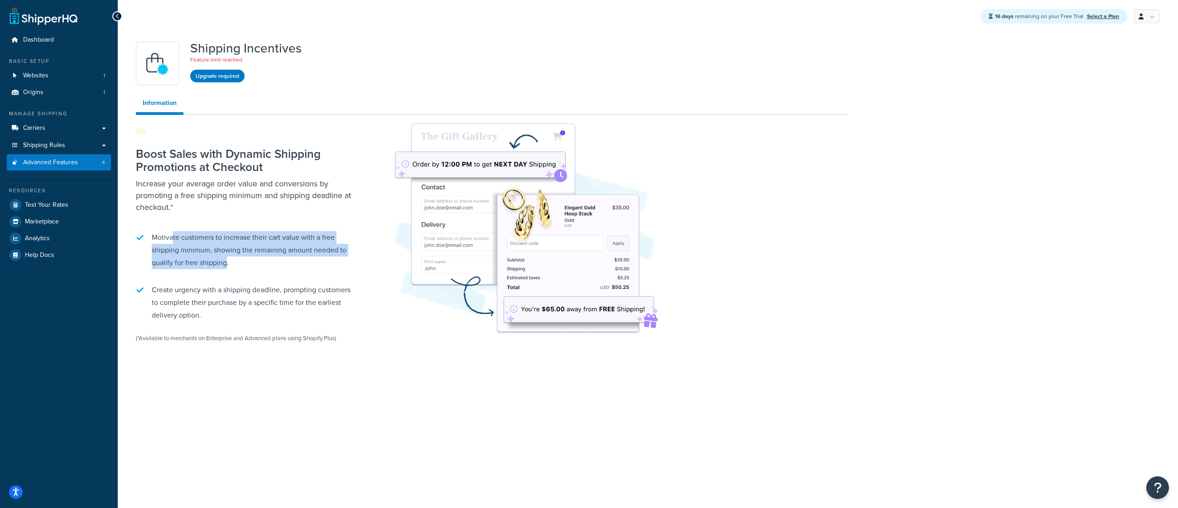
drag, startPoint x: 173, startPoint y: 269, endPoint x: 225, endPoint y: 295, distance: 58.5
click at [225, 274] on li "Motivate customers to increase their cart value with a free shipping minimum, s…" at bounding box center [249, 250] width 226 height 47
drag, startPoint x: 242, startPoint y: 297, endPoint x: 144, endPoint y: 272, distance: 101.5
click at [144, 272] on li "Motivate customers to increase their cart value with a free shipping minimum, s…" at bounding box center [249, 250] width 226 height 47
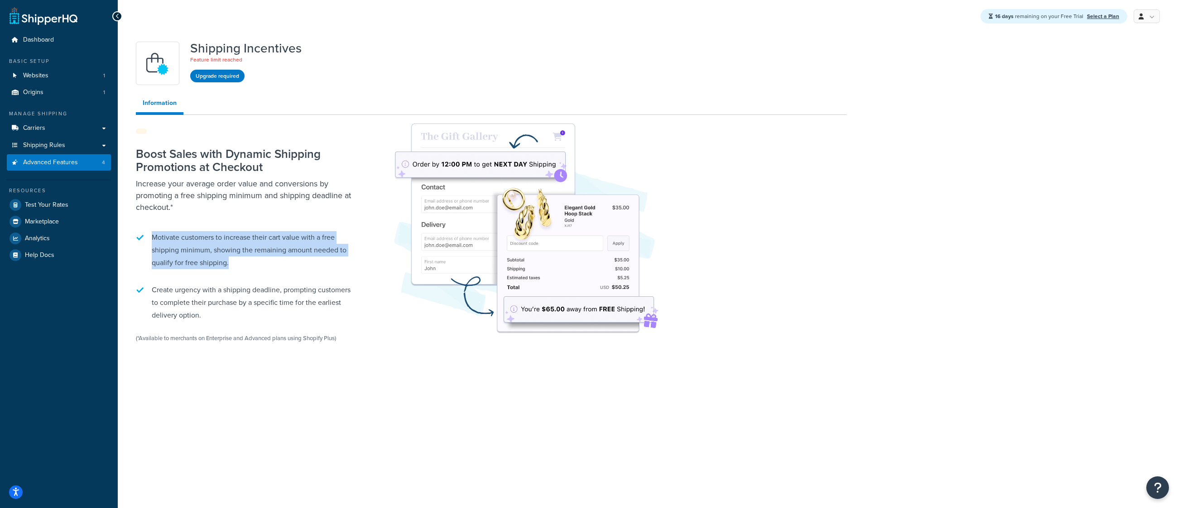
click at [193, 272] on li "Motivate customers to increase their cart value with a free shipping minimum, s…" at bounding box center [249, 250] width 226 height 47
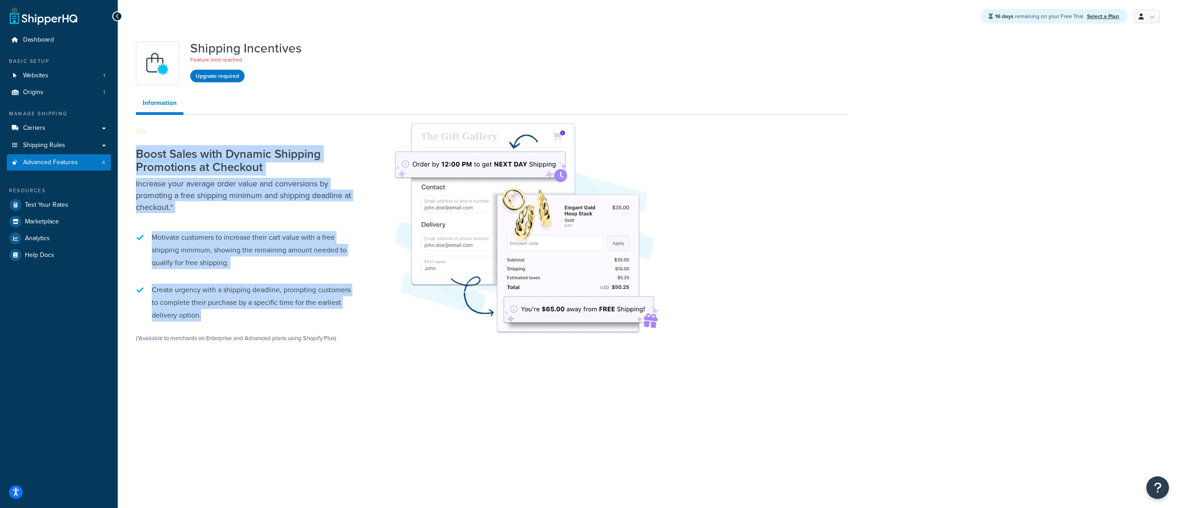
drag, startPoint x: 206, startPoint y: 355, endPoint x: 133, endPoint y: 161, distance: 207.0
click at [133, 161] on div "Shipping Incentives Feature limit reached Upgrade required Information Choose a…" at bounding box center [491, 210] width 724 height 346
click at [269, 274] on li "Motivate customers to increase their cart value with a free shipping minimum, s…" at bounding box center [249, 250] width 226 height 47
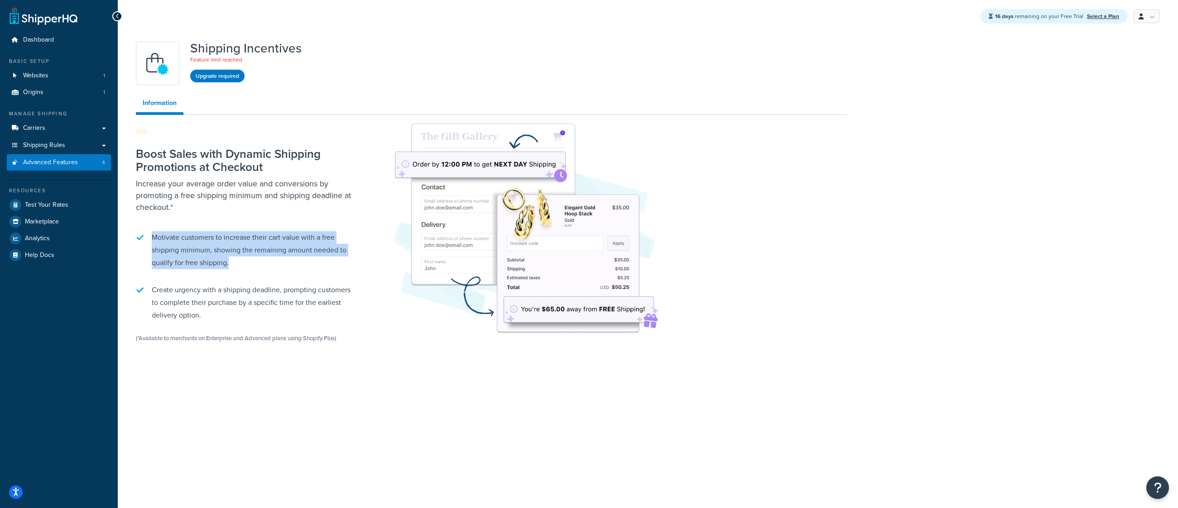
drag, startPoint x: 153, startPoint y: 274, endPoint x: 269, endPoint y: 300, distance: 118.7
click at [269, 274] on li "Motivate customers to increase their cart value with a free shipping minimum, s…" at bounding box center [249, 250] width 226 height 47
drag, startPoint x: 224, startPoint y: 294, endPoint x: 166, endPoint y: 271, distance: 62.2
click at [166, 271] on li "Motivate customers to increase their cart value with a free shipping minimum, s…" at bounding box center [249, 250] width 226 height 47
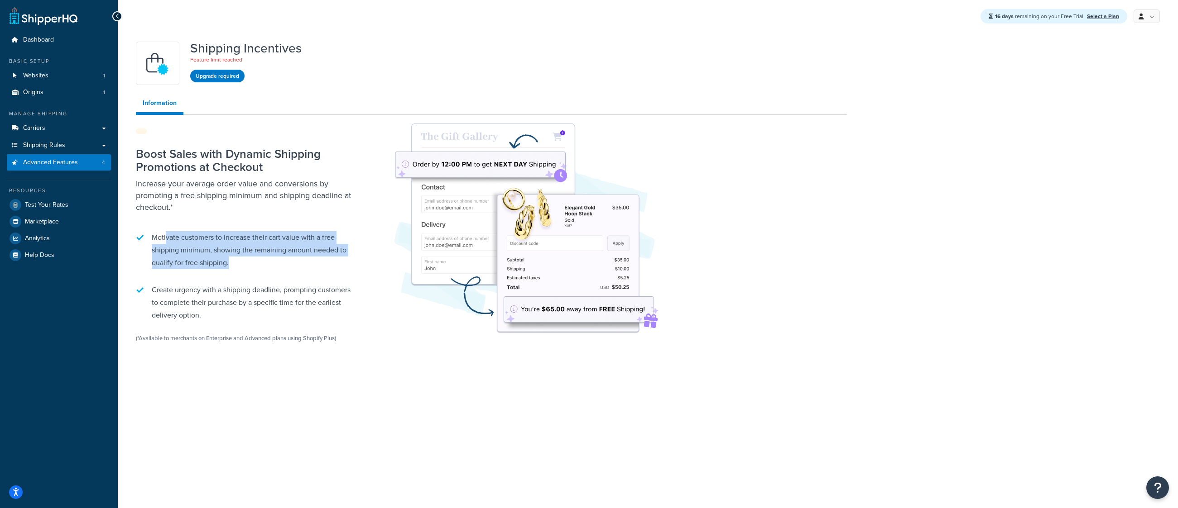
click at [201, 274] on li "Motivate customers to increase their cart value with a free shipping minimum, s…" at bounding box center [249, 250] width 226 height 47
drag, startPoint x: 220, startPoint y: 272, endPoint x: 245, endPoint y: 296, distance: 34.6
click at [245, 274] on li "Motivate customers to increase their cart value with a free shipping minimum, s…" at bounding box center [249, 250] width 226 height 47
click at [183, 326] on li "Create urgency with a shipping deadline, prompting customers to complete their …" at bounding box center [249, 302] width 226 height 47
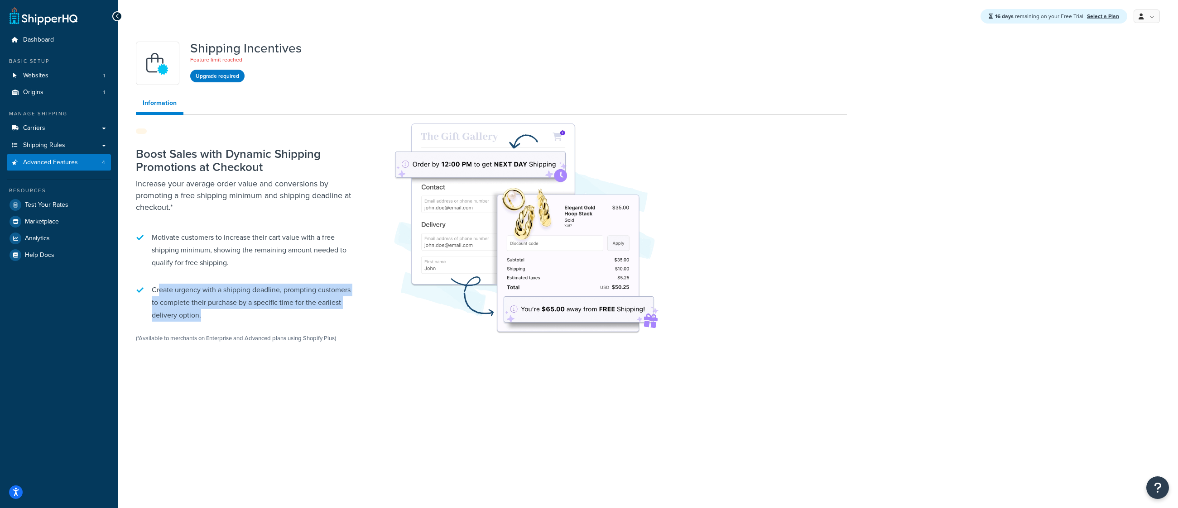
drag, startPoint x: 158, startPoint y: 325, endPoint x: 218, endPoint y: 349, distance: 64.4
click at [218, 326] on li "Create urgency with a shipping deadline, prompting customers to complete their …" at bounding box center [249, 302] width 226 height 47
drag, startPoint x: 225, startPoint y: 346, endPoint x: 154, endPoint y: 256, distance: 114.4
click at [154, 256] on div "Boost Sales with Dynamic Shipping Promotions at Checkout Increase your average …" at bounding box center [249, 247] width 226 height 217
